Goal: Check status: Check status

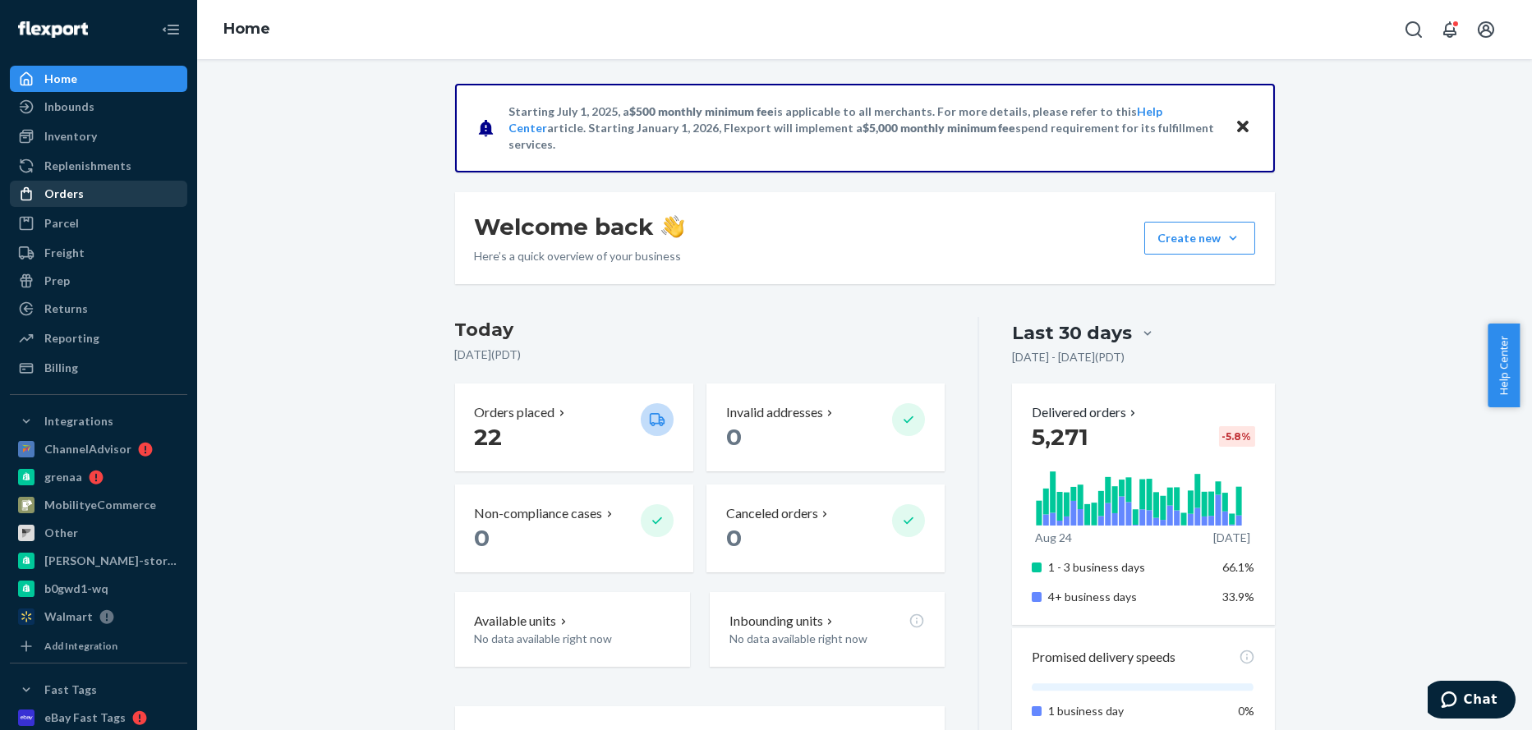
click at [47, 195] on div "Orders" at bounding box center [63, 194] width 39 height 16
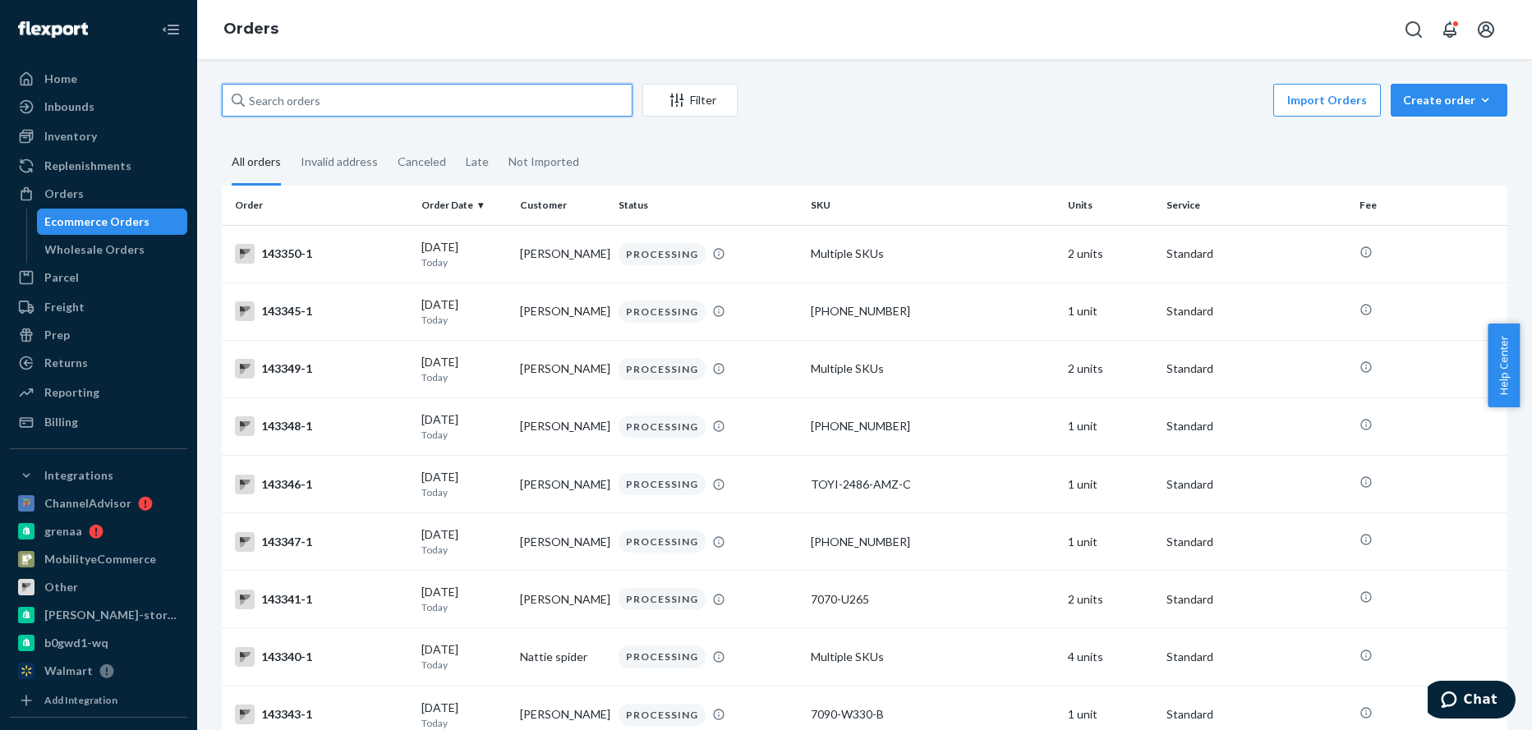
click at [386, 95] on input "text" at bounding box center [427, 100] width 411 height 33
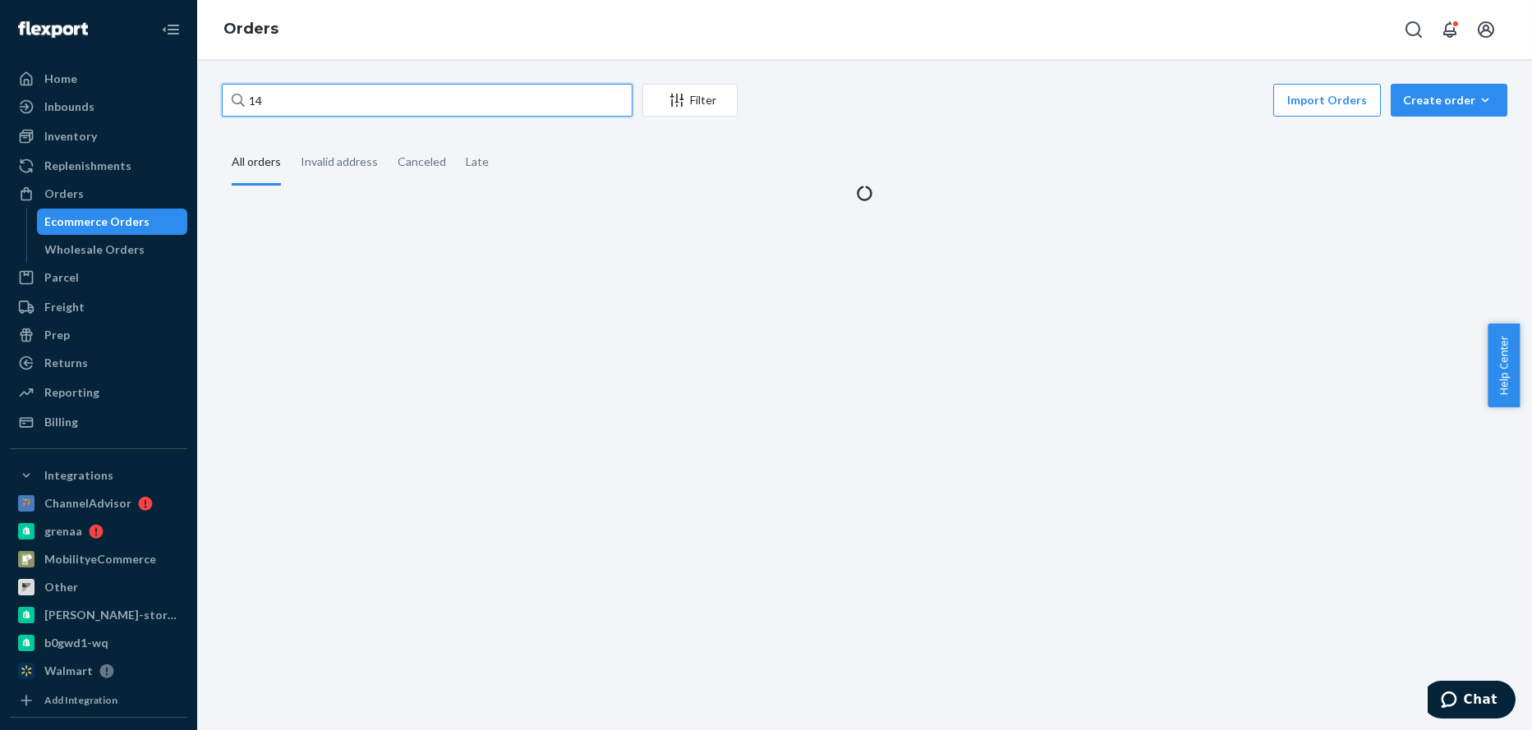
type input "1"
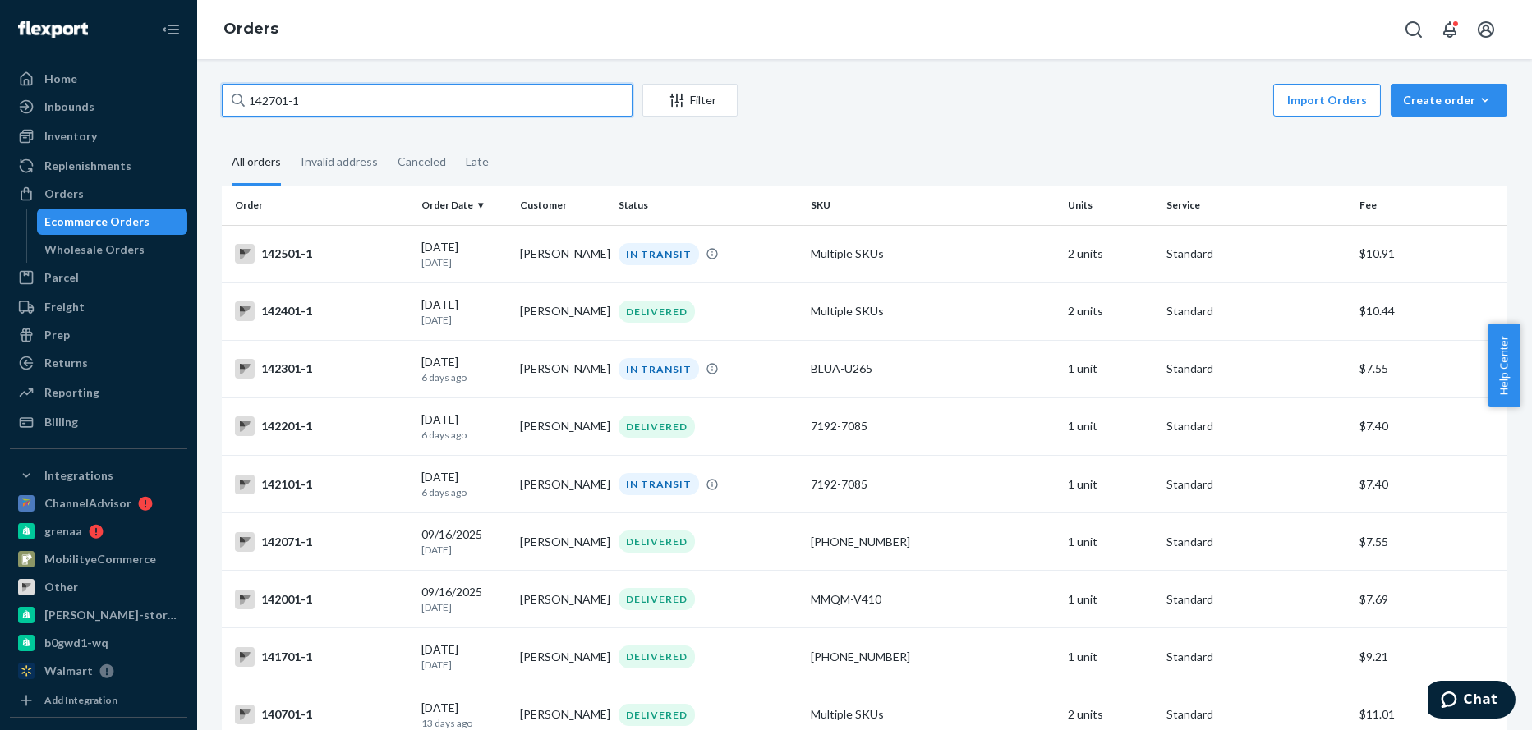
click at [313, 100] on input "142701-1" at bounding box center [427, 100] width 411 height 33
drag, startPoint x: 313, startPoint y: 100, endPoint x: 154, endPoint y: 99, distance: 158.6
click at [154, 99] on div "Home Inbounds Shipping Plans Problems Inventory Products Replenishments Orders …" at bounding box center [766, 365] width 1532 height 730
click at [330, 104] on input "142701-1" at bounding box center [427, 100] width 411 height 33
drag, startPoint x: 330, startPoint y: 104, endPoint x: 200, endPoint y: 94, distance: 130.1
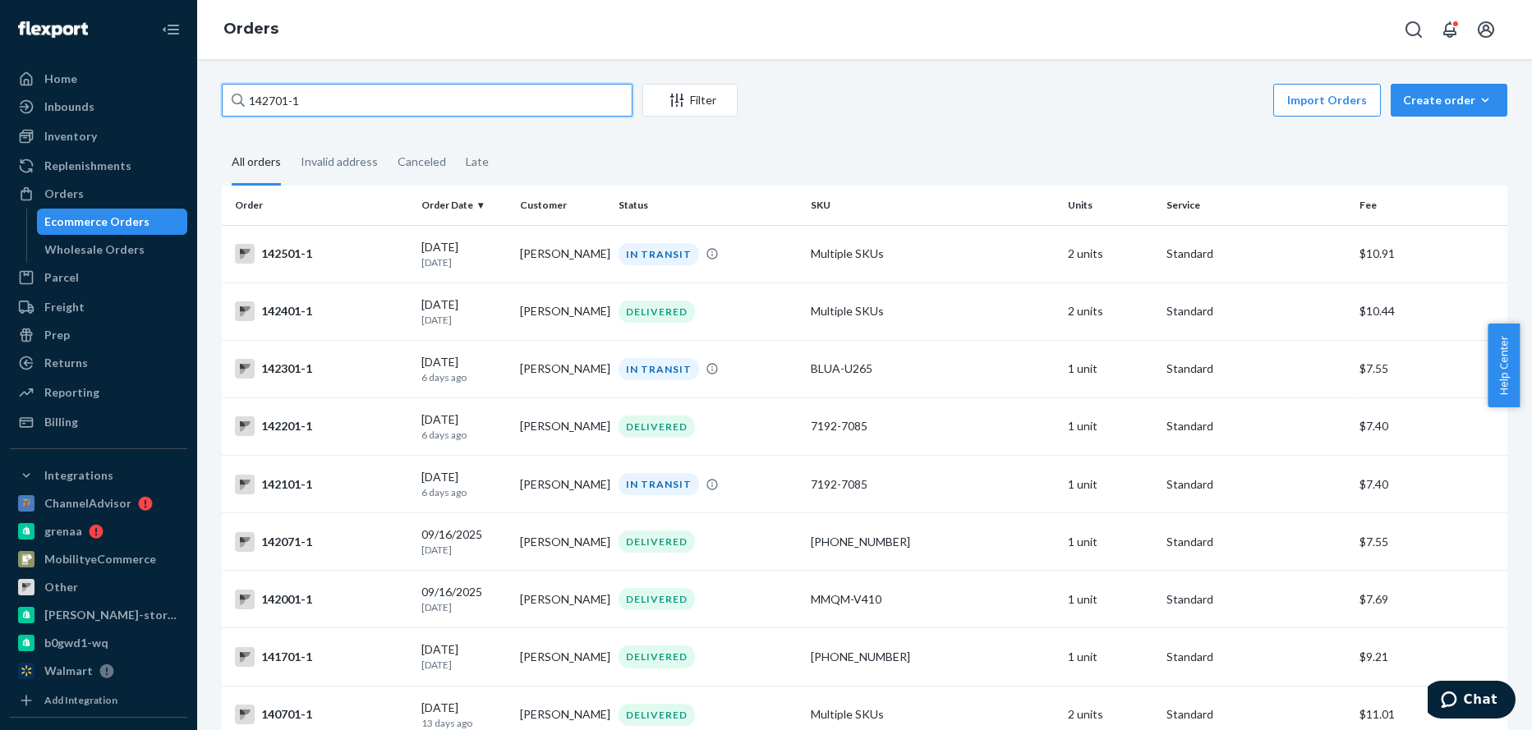
click at [200, 94] on div "142701-1 Filter Import Orders Create order Ecommerce order Removal order All or…" at bounding box center [864, 394] width 1335 height 671
click at [314, 106] on input "142704-1" at bounding box center [427, 100] width 411 height 33
drag, startPoint x: 253, startPoint y: 99, endPoint x: 219, endPoint y: 82, distance: 38.6
click at [189, 92] on div "Home Inbounds Shipping Plans Problems Inventory Products Replenishments Orders …" at bounding box center [766, 365] width 1532 height 730
click at [348, 99] on input "142704-1" at bounding box center [427, 100] width 411 height 33
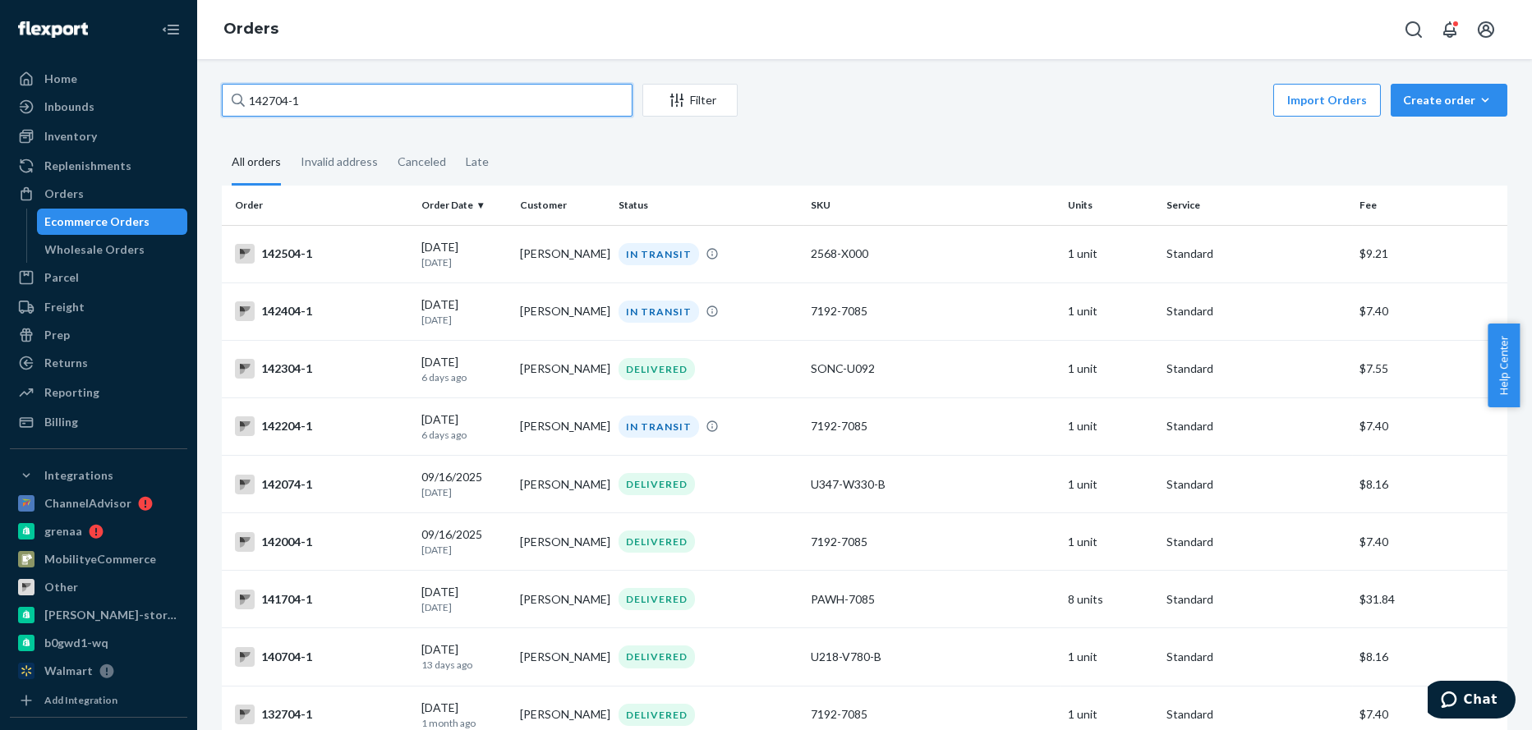
drag, startPoint x: 348, startPoint y: 99, endPoint x: 191, endPoint y: 106, distance: 157.1
click at [191, 106] on div "Home Inbounds Shipping Plans Problems Inventory Products Replenishments Orders …" at bounding box center [766, 365] width 1532 height 730
click at [321, 103] on input "142824-1" at bounding box center [427, 100] width 411 height 33
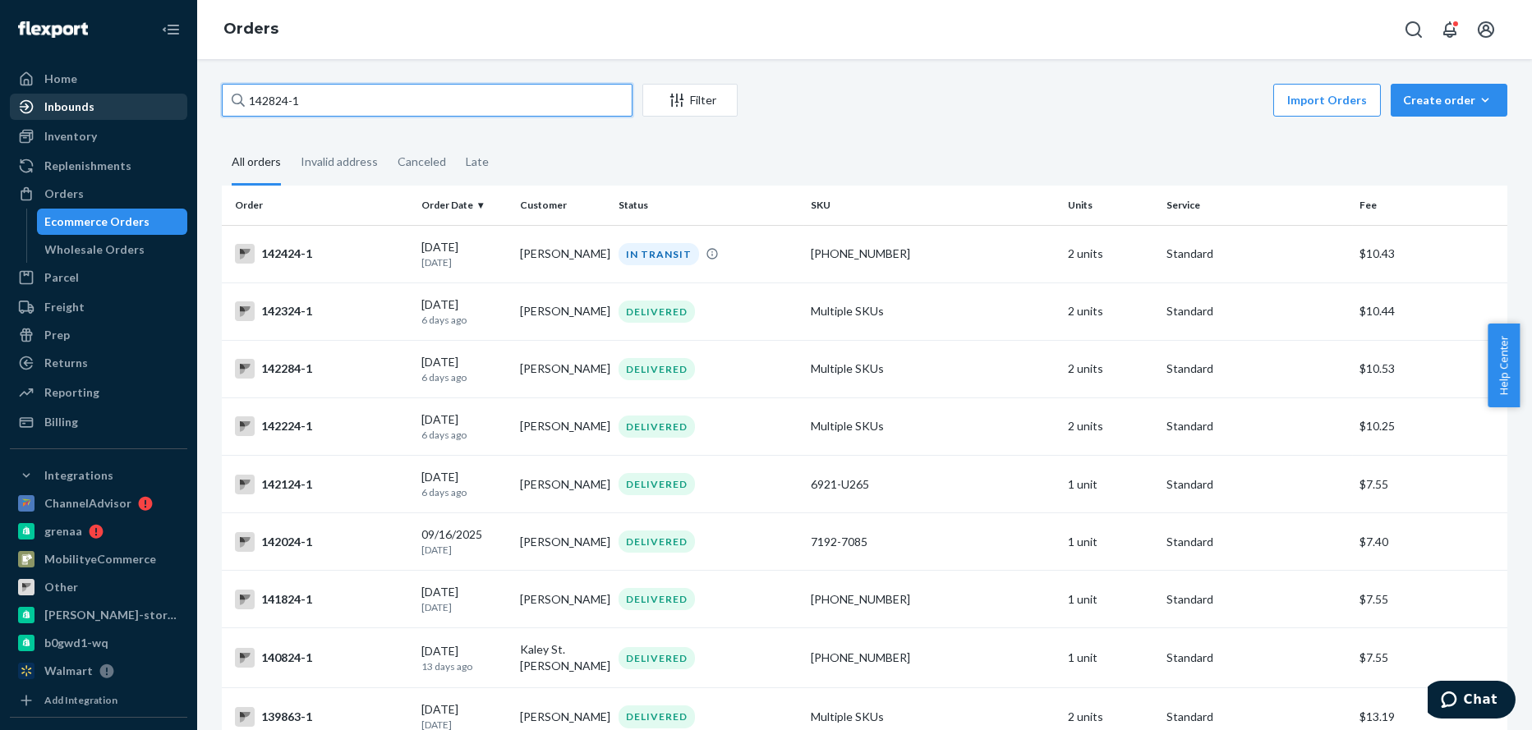
drag, startPoint x: 323, startPoint y: 102, endPoint x: 142, endPoint y: 102, distance: 180.8
click at [142, 102] on div "Home Inbounds Shipping Plans Problems Inventory Products Replenishments Orders …" at bounding box center [766, 365] width 1532 height 730
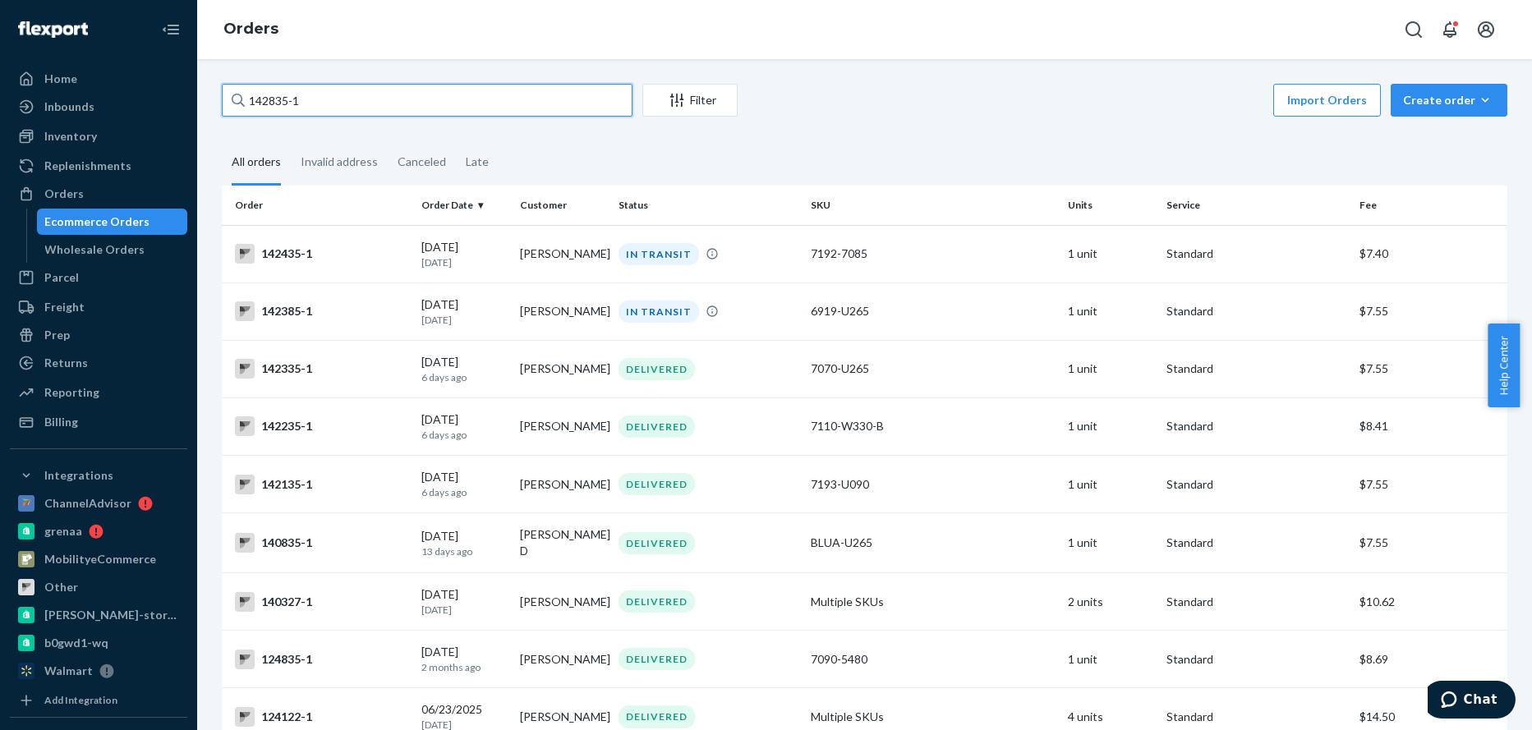
click at [309, 103] on input "142835-1" at bounding box center [427, 100] width 411 height 33
drag, startPoint x: 309, startPoint y: 103, endPoint x: 162, endPoint y: 81, distance: 148.7
click at [162, 81] on div "Home Inbounds Shipping Plans Problems Inventory Products Replenishments Orders …" at bounding box center [766, 365] width 1532 height 730
type input "142830-1"
